Goal: Transaction & Acquisition: Purchase product/service

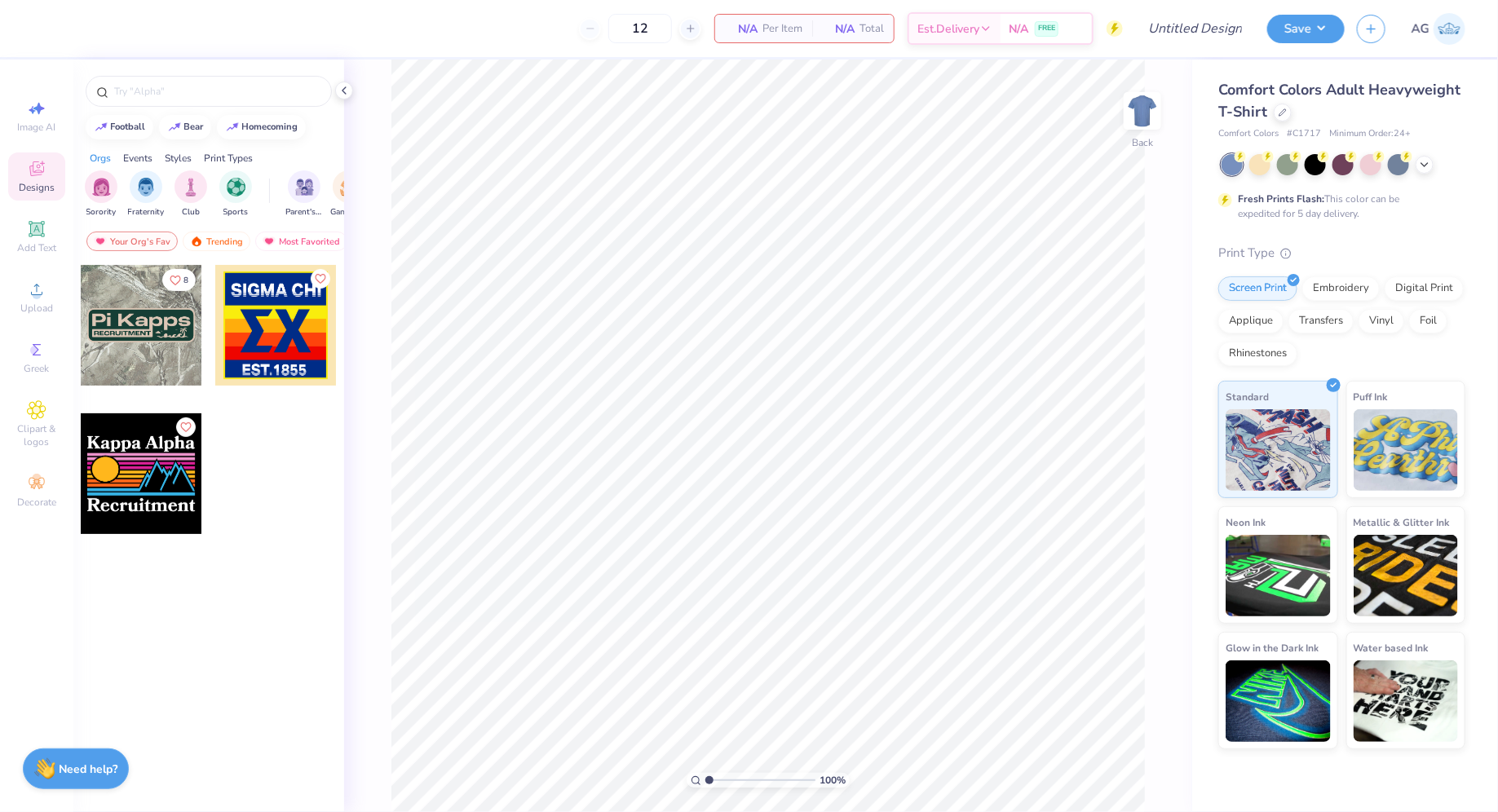
click at [1274, 117] on div "Comfort Colors Adult Heavyweight T-Shirt" at bounding box center [1342, 101] width 247 height 44
click at [1288, 115] on div at bounding box center [1283, 111] width 18 height 18
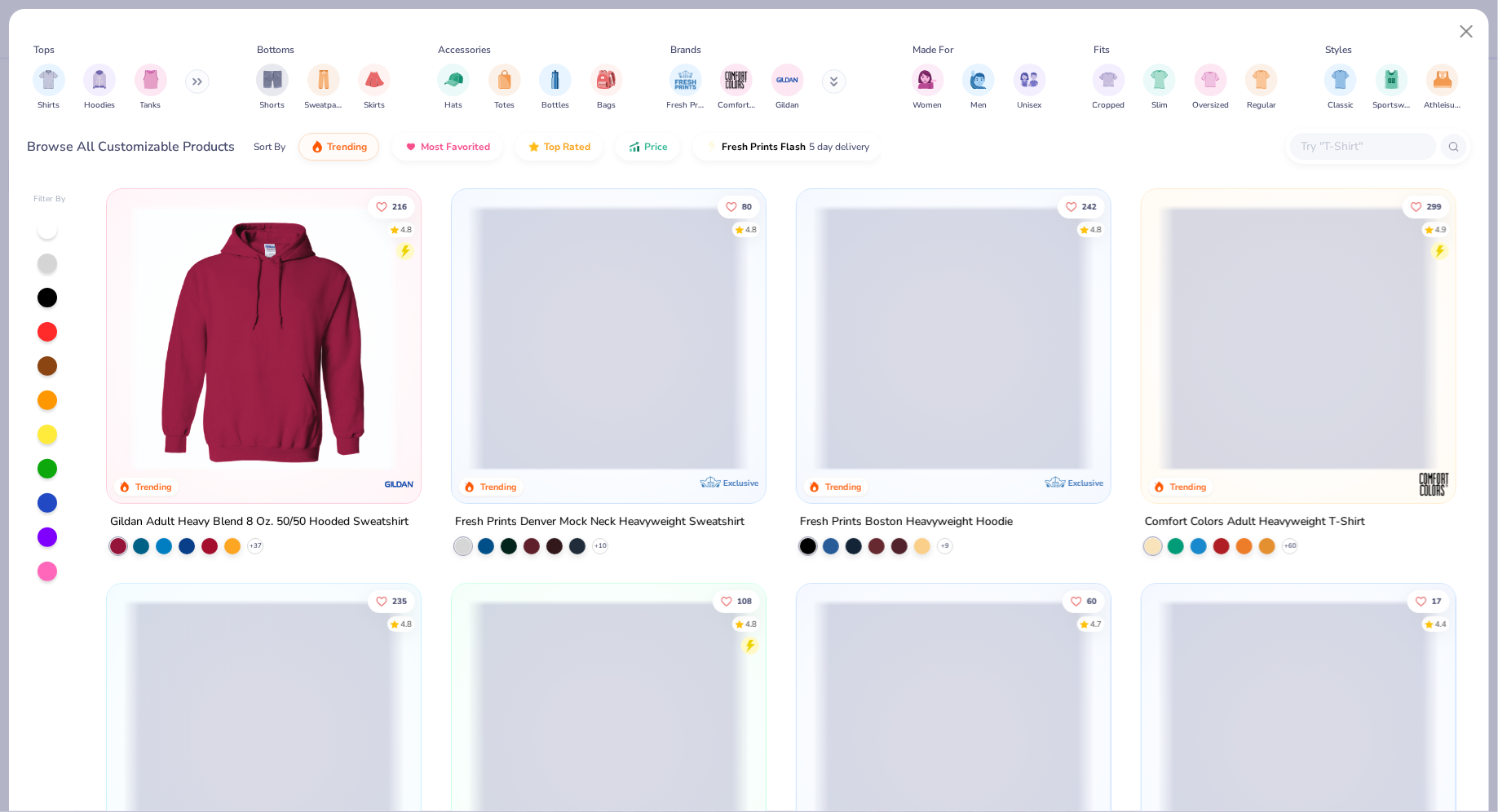
click at [1305, 132] on div at bounding box center [1379, 146] width 185 height 35
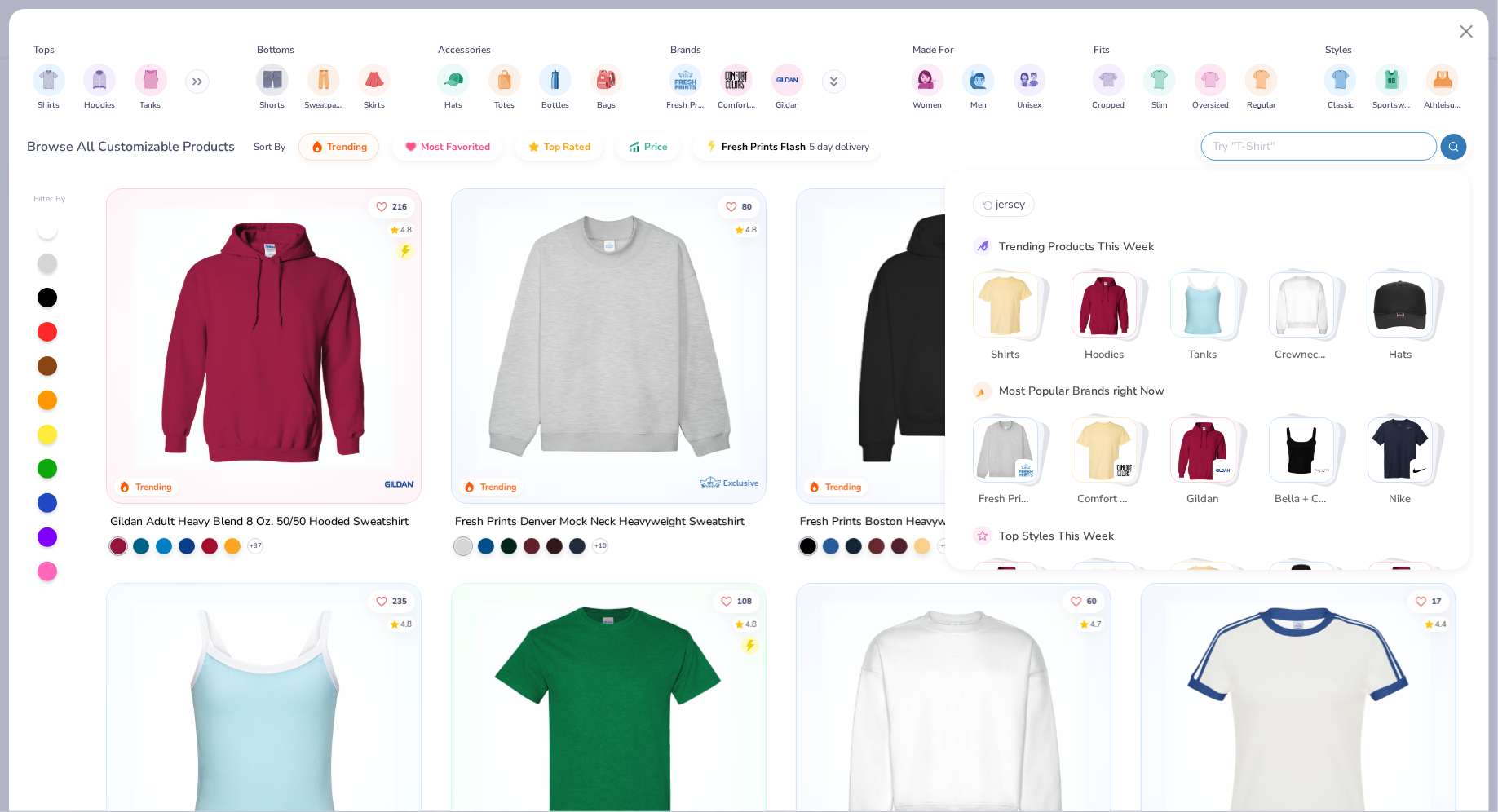
click at [1311, 155] on input "text" at bounding box center [1319, 147] width 214 height 19
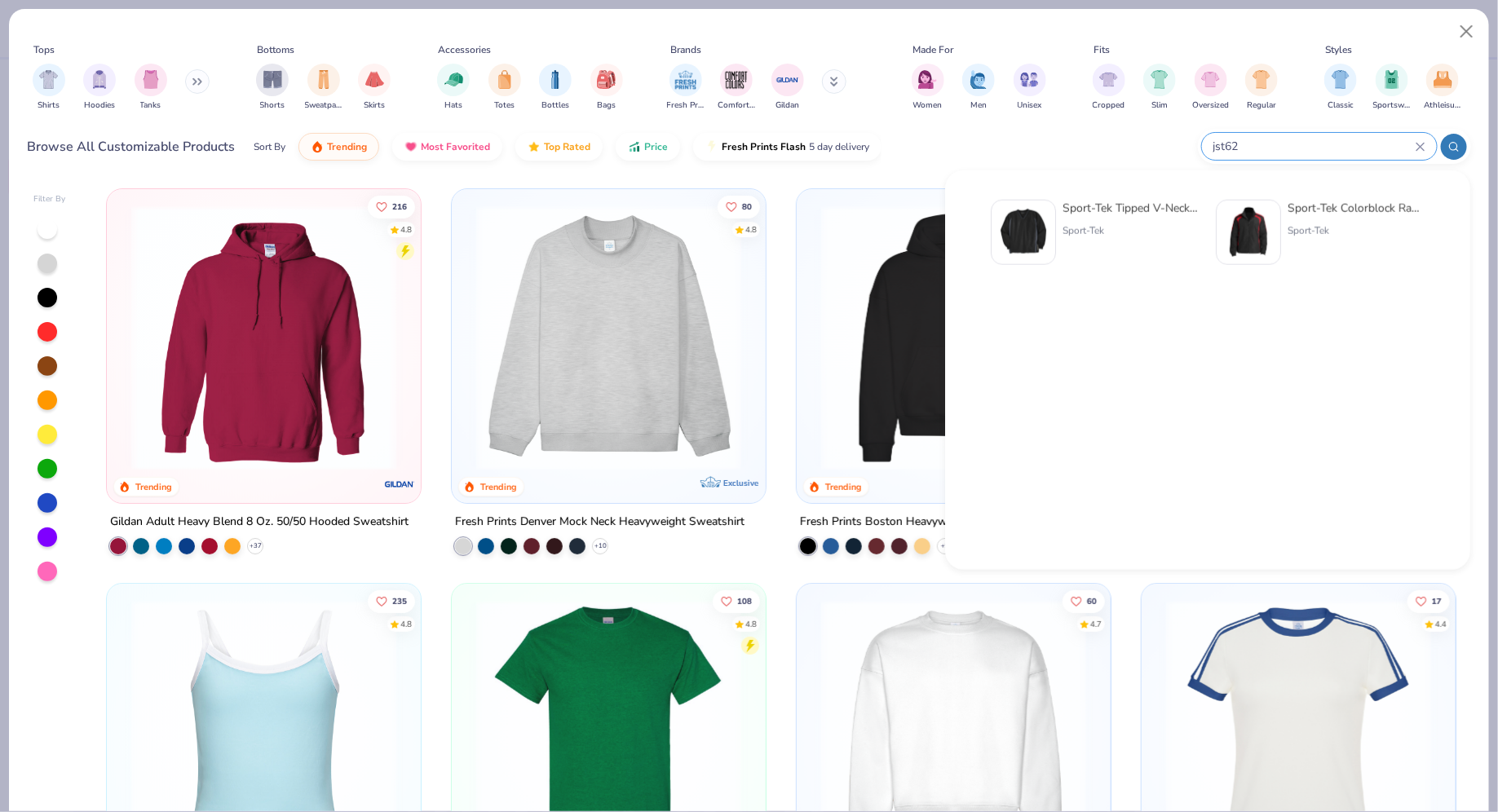
type input "jst62"
click at [1095, 210] on div "Sport-Tek Tipped V-Neck Raglan Wind Shirt" at bounding box center [1131, 208] width 137 height 17
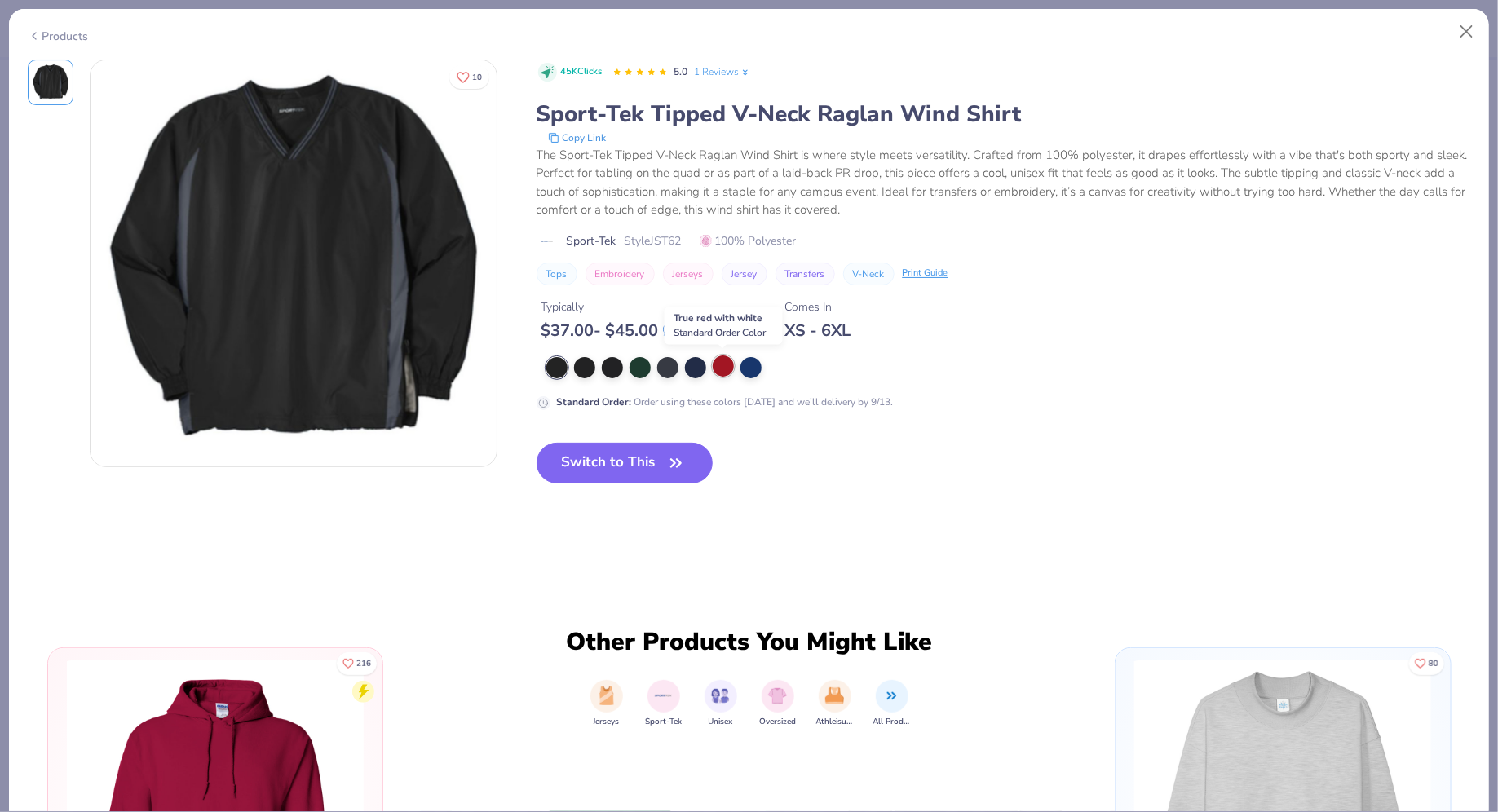
click at [729, 364] on div at bounding box center [723, 366] width 21 height 21
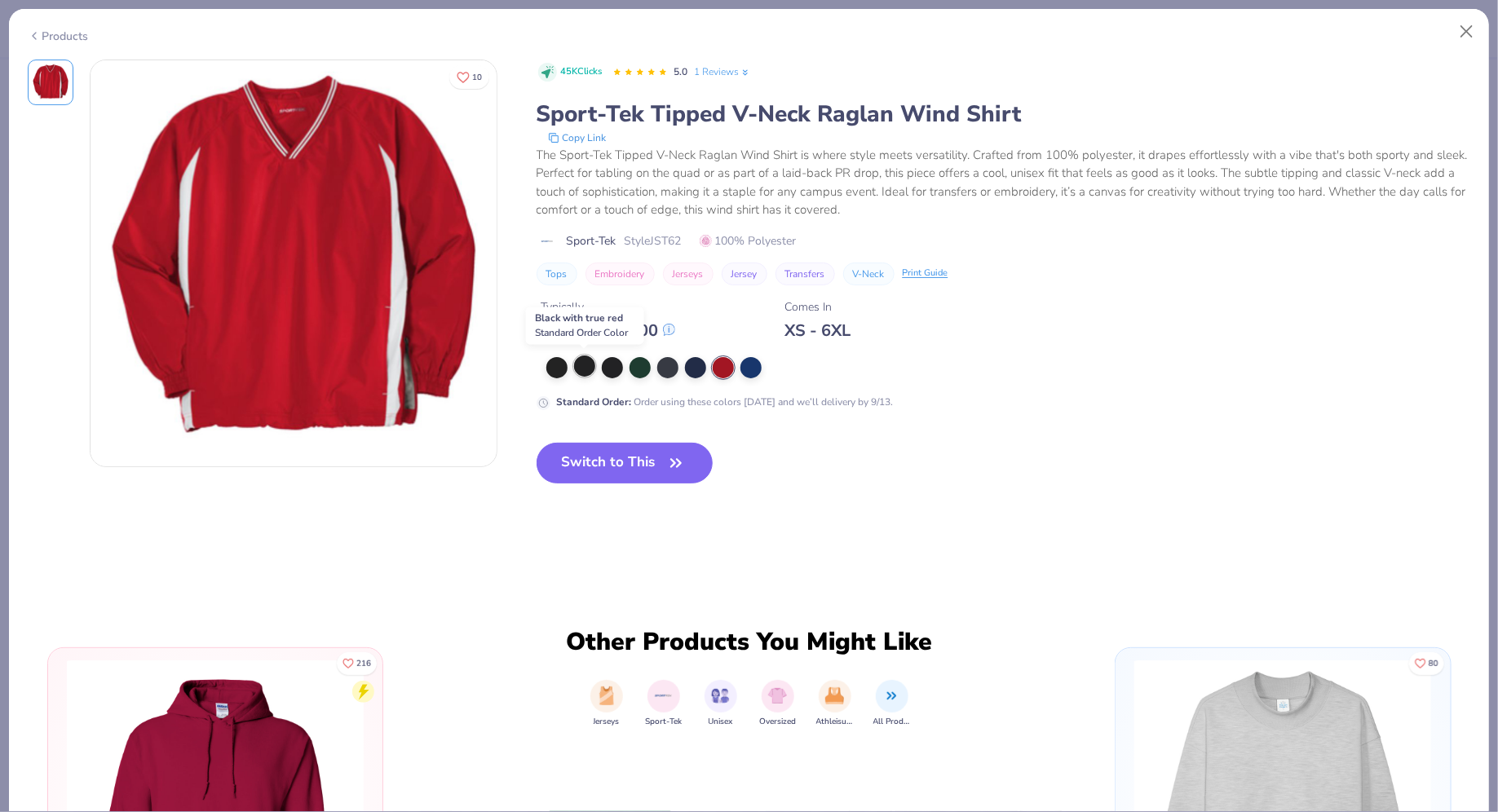
click at [589, 367] on div at bounding box center [585, 366] width 21 height 21
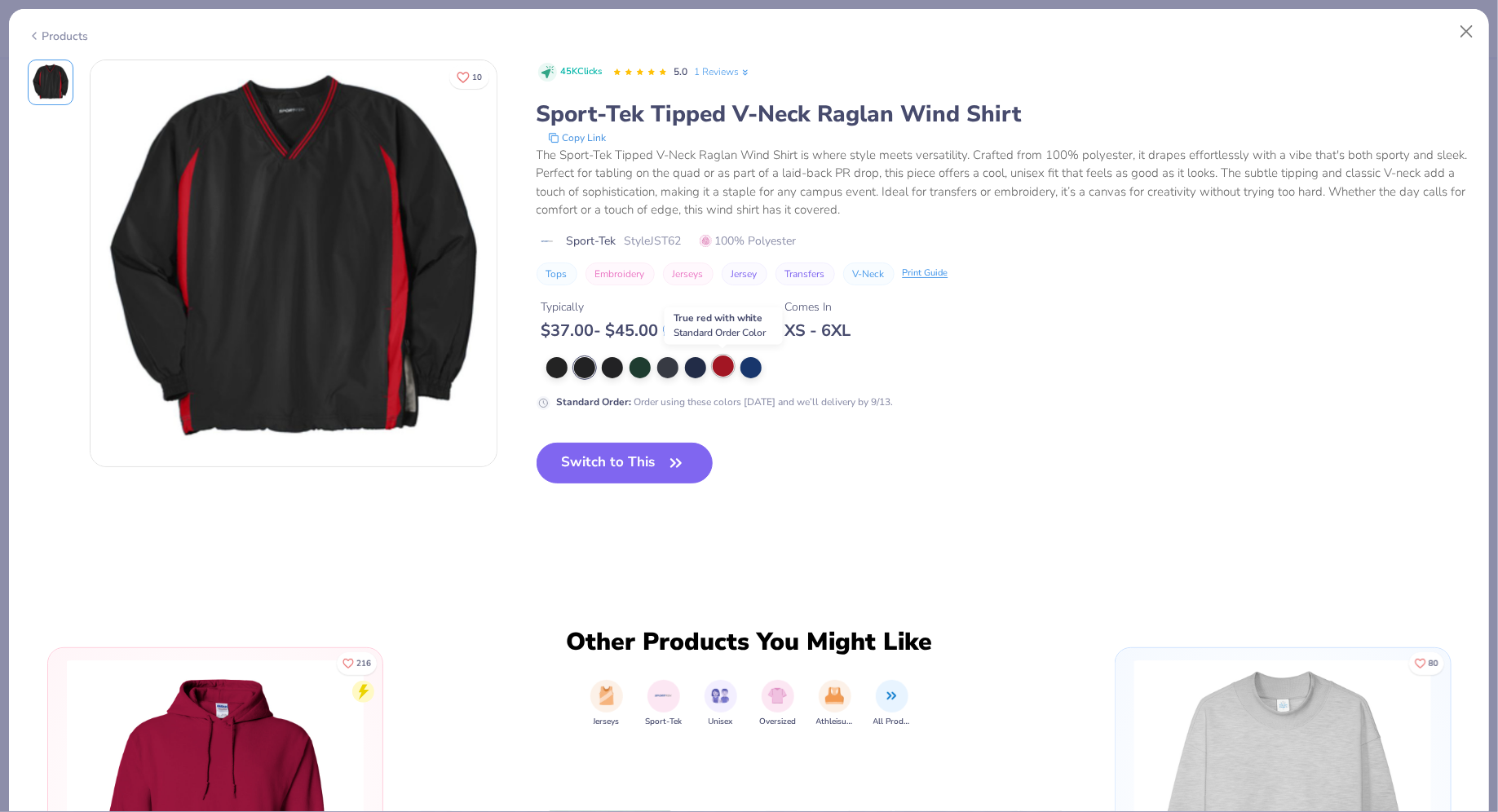
click at [724, 362] on div at bounding box center [723, 366] width 21 height 21
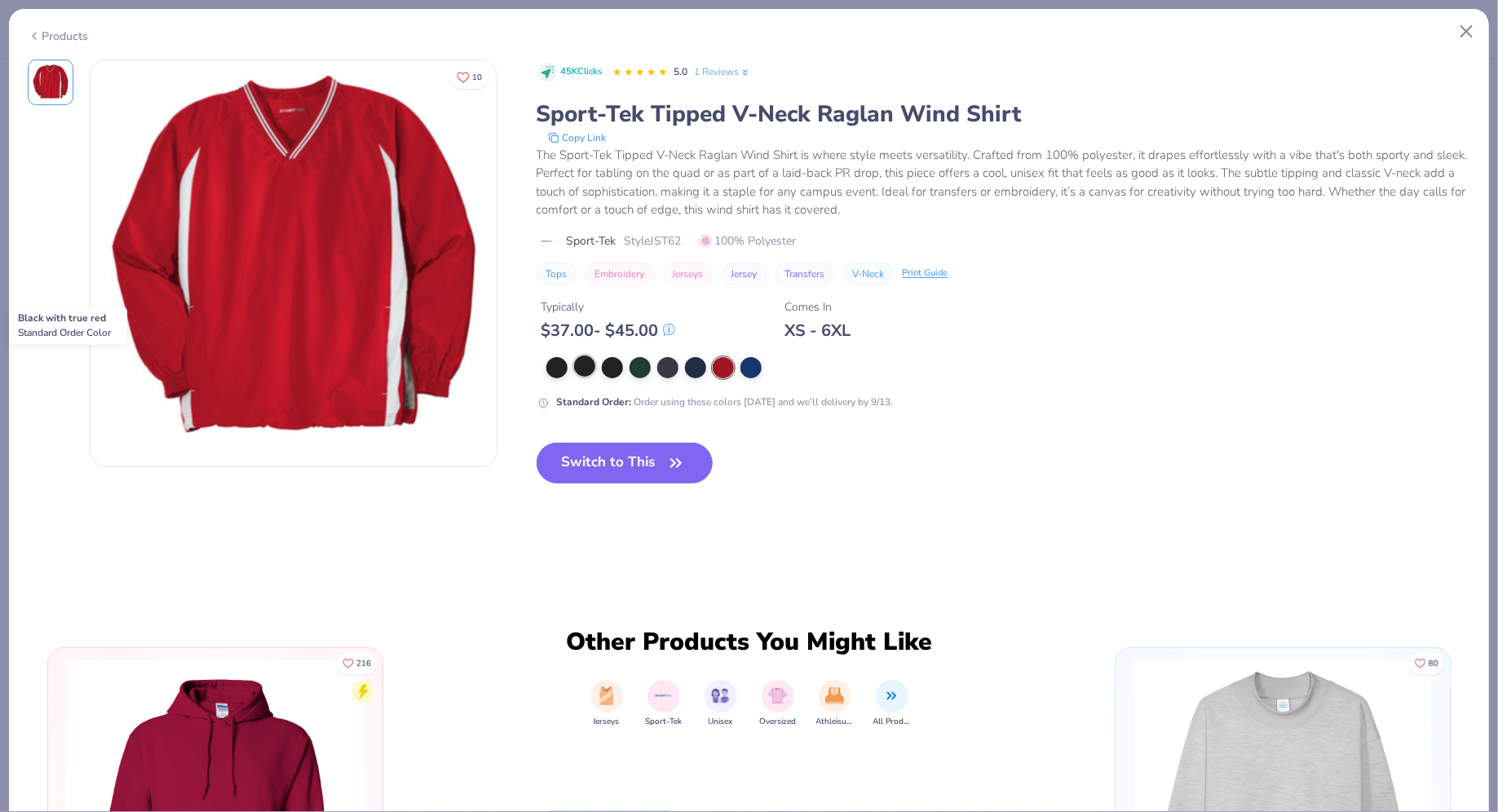
click at [589, 370] on div at bounding box center [585, 366] width 21 height 21
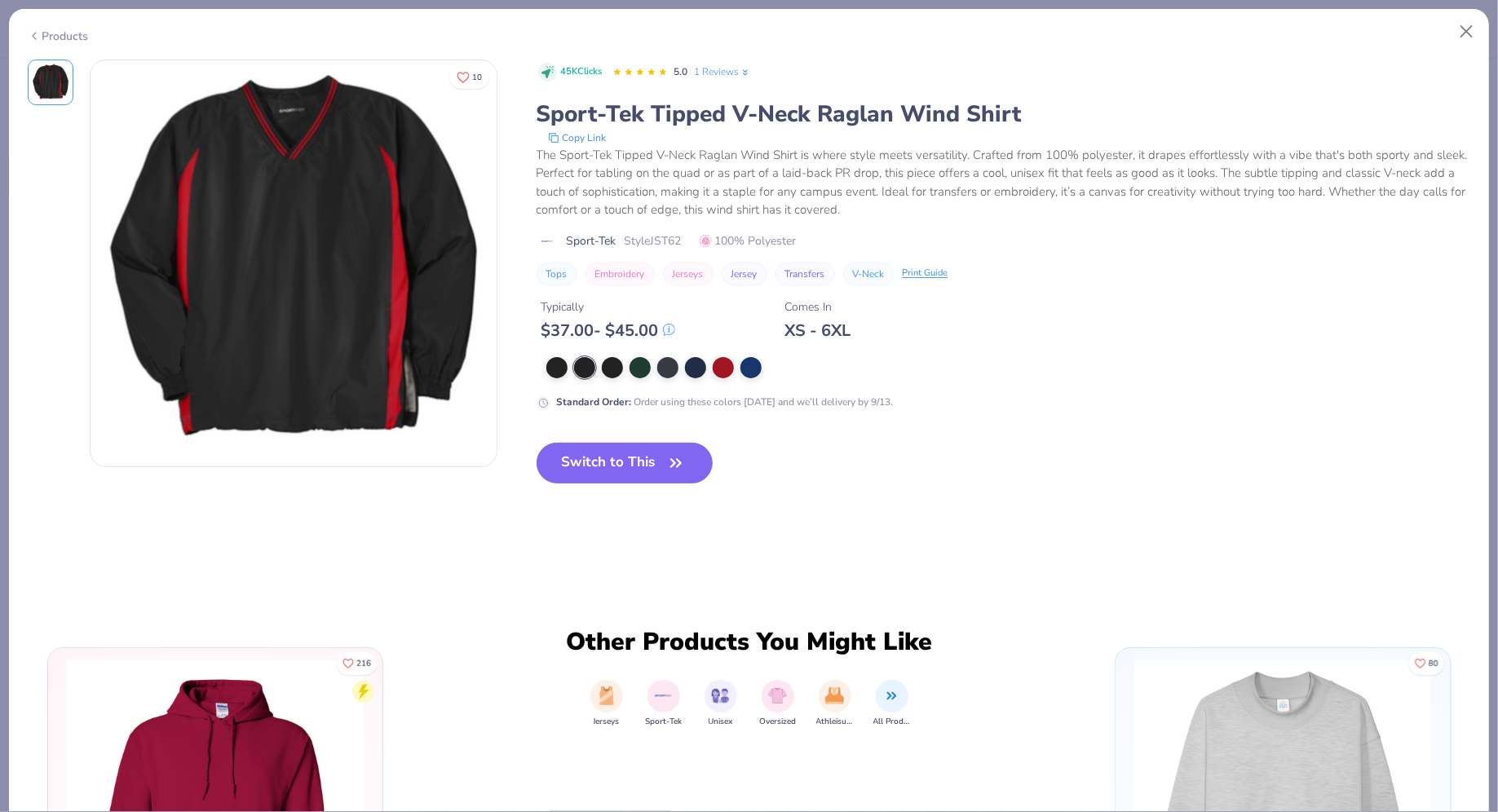
click at [359, 252] on img at bounding box center [294, 263] width 406 height 406
click at [566, 455] on button "Switch to This" at bounding box center [624, 462] width 177 height 41
